Goal: Information Seeking & Learning: Learn about a topic

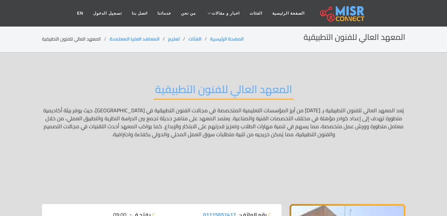
scroll to position [189, 0]
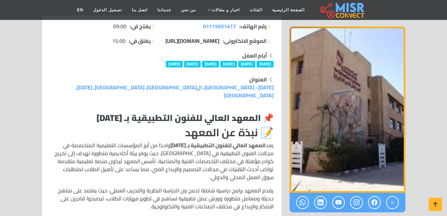
click at [184, 42] on span "[DOMAIN_NAME][URL]" at bounding box center [192, 41] width 54 height 10
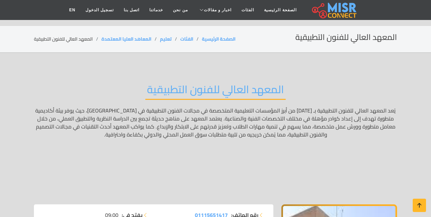
scroll to position [377, 0]
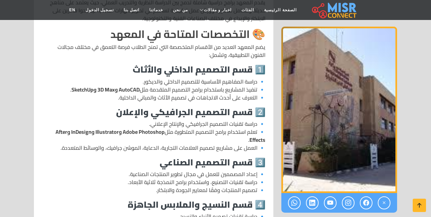
click at [151, 131] on p "🔹 دراسة تقنيات التصميم الجرافيكي والإنتاج الإعلاني. 🔹 تعلم استخدام برامج التصمي…" at bounding box center [154, 136] width 224 height 32
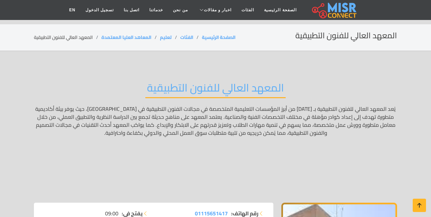
scroll to position [0, 0]
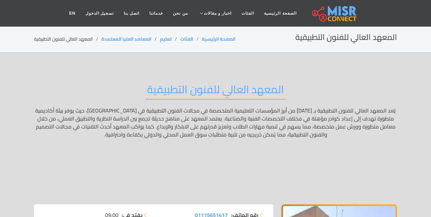
click at [284, 105] on div "المعهد العالي للفنون التطبيقية" at bounding box center [215, 138] width 363 height 131
click at [298, 94] on div "المعهد العالي للفنون التطبيقية" at bounding box center [215, 138] width 363 height 131
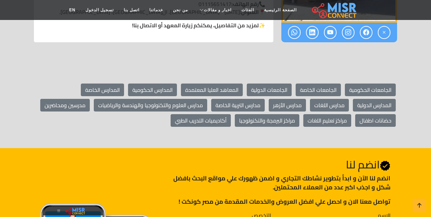
scroll to position [377, 0]
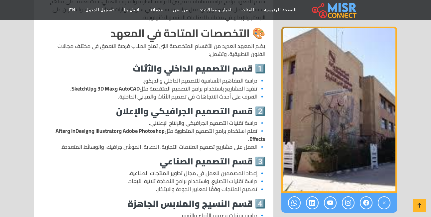
click at [135, 66] on strong "1️⃣ قسم التصميم الداخلي والأثاث" at bounding box center [199, 68] width 133 height 16
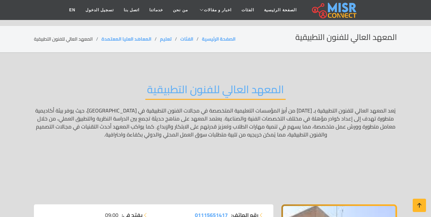
scroll to position [189, 0]
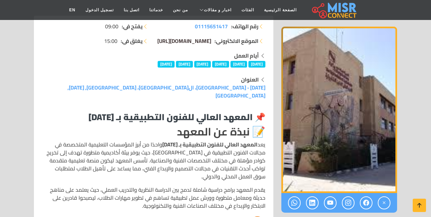
click at [198, 39] on span "[DOMAIN_NAME][URL]" at bounding box center [184, 41] width 54 height 10
